Goal: Navigation & Orientation: Find specific page/section

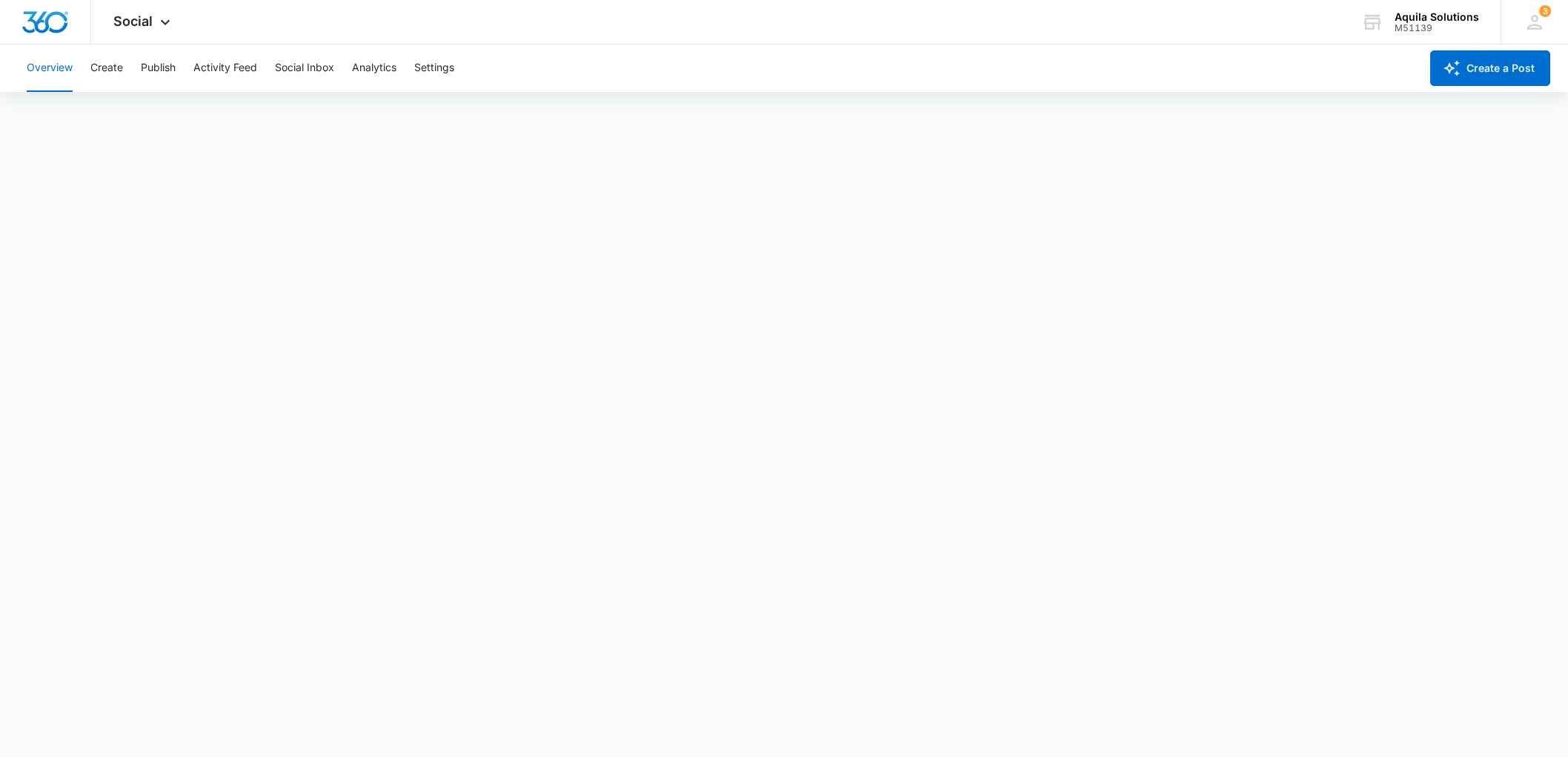
click at [152, 58] on button "Publish" at bounding box center [158, 69] width 35 height 48
click at [424, 59] on button "Settings" at bounding box center [434, 69] width 40 height 48
click at [1532, 21] on icon at bounding box center [1534, 22] width 22 height 22
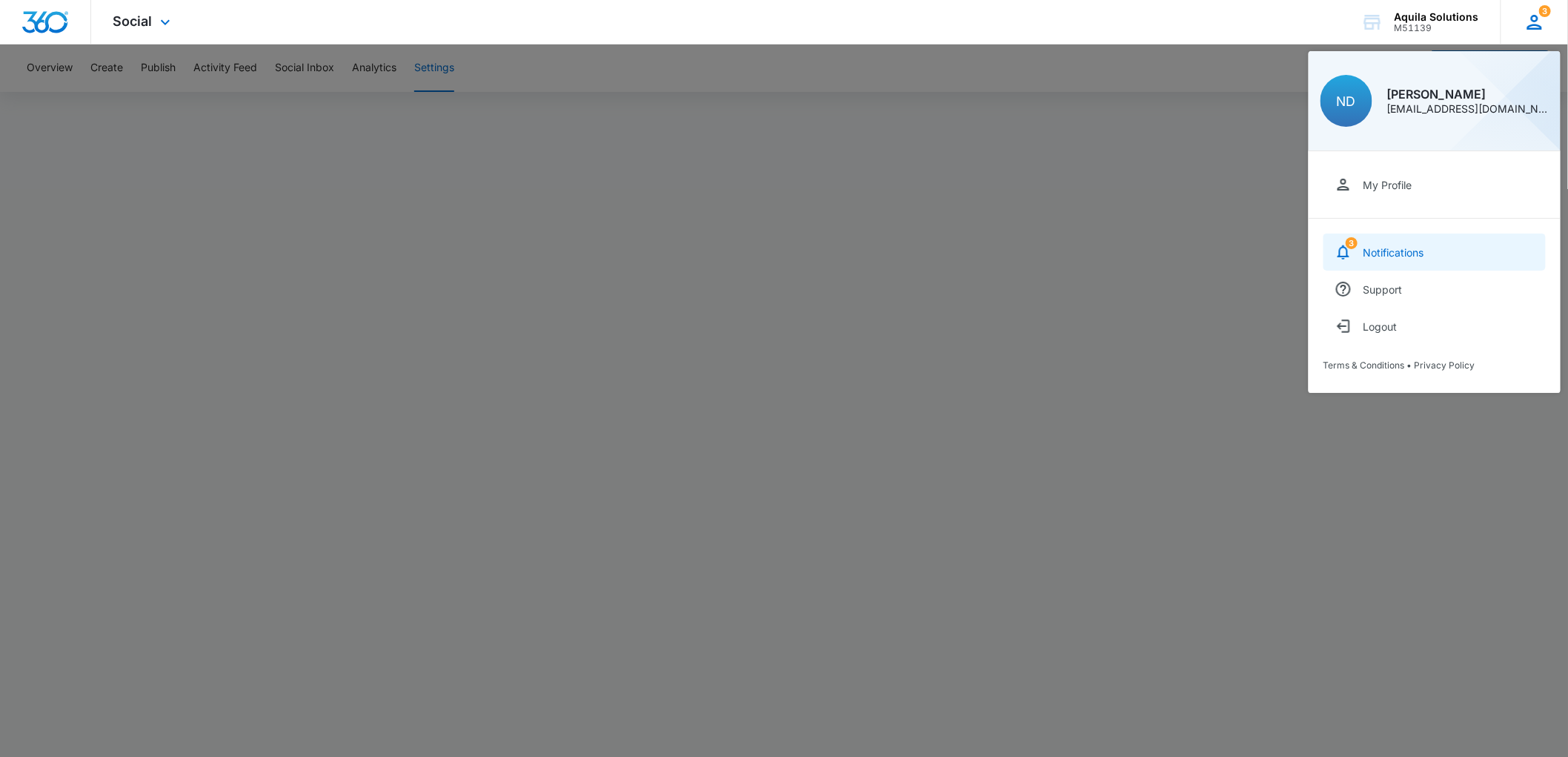
click at [1366, 248] on div "Notifications" at bounding box center [1393, 252] width 60 height 13
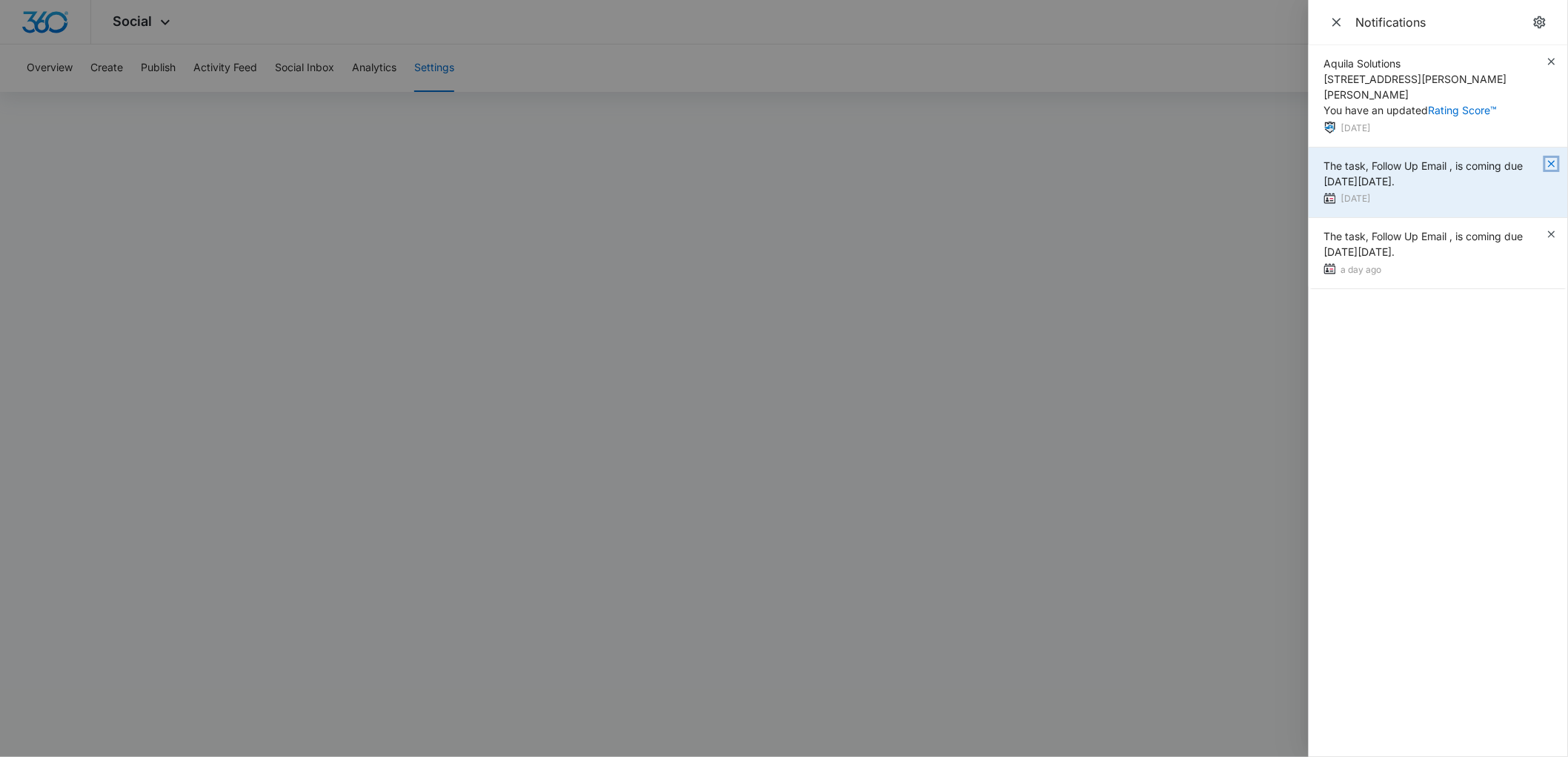
click at [1550, 158] on icon "button" at bounding box center [1552, 164] width 12 height 12
click at [1552, 160] on icon "button" at bounding box center [1551, 163] width 7 height 7
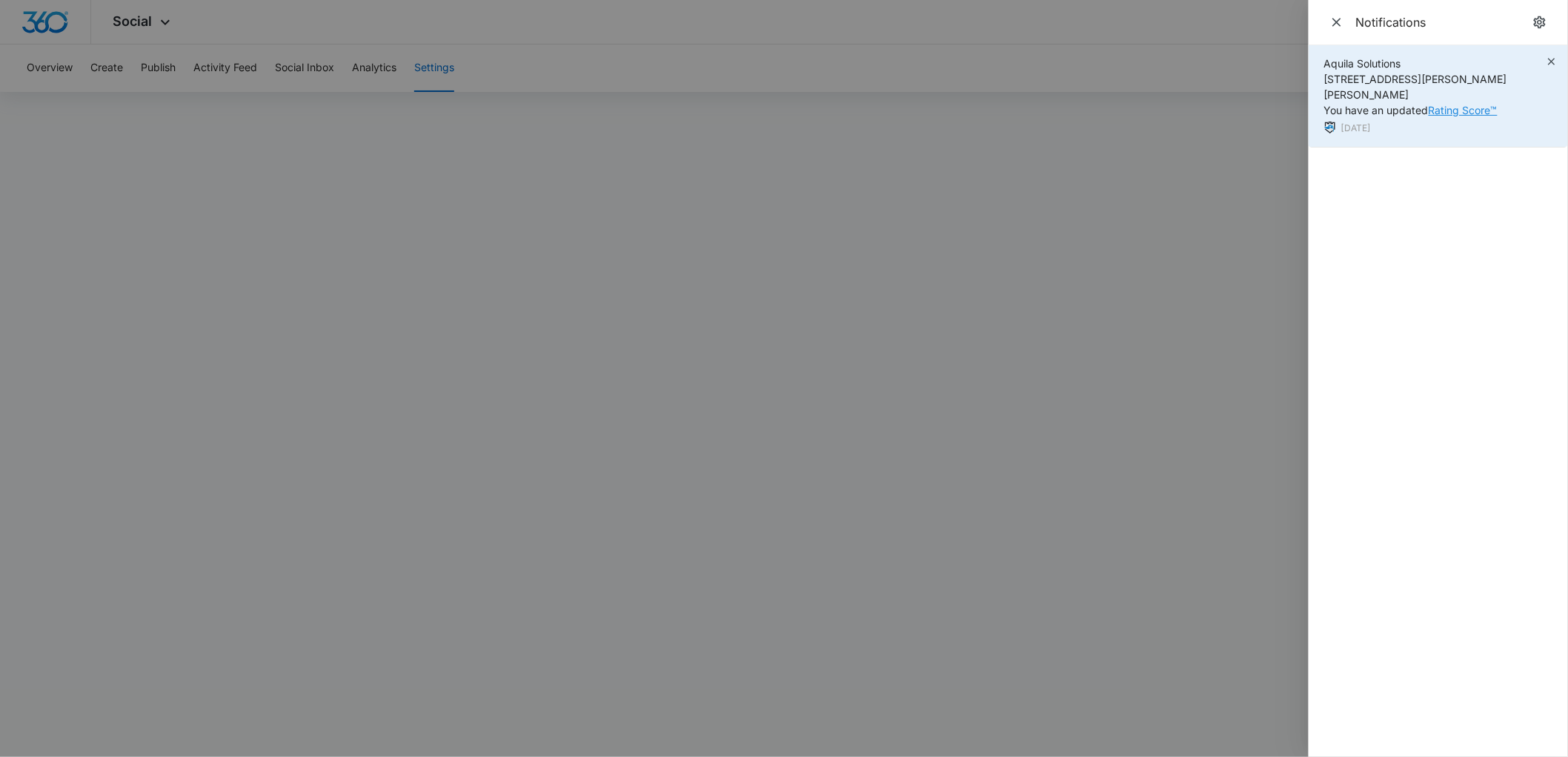
click at [1452, 104] on link "Rating Score™" at bounding box center [1463, 110] width 69 height 13
